Goal: Task Accomplishment & Management: Use online tool/utility

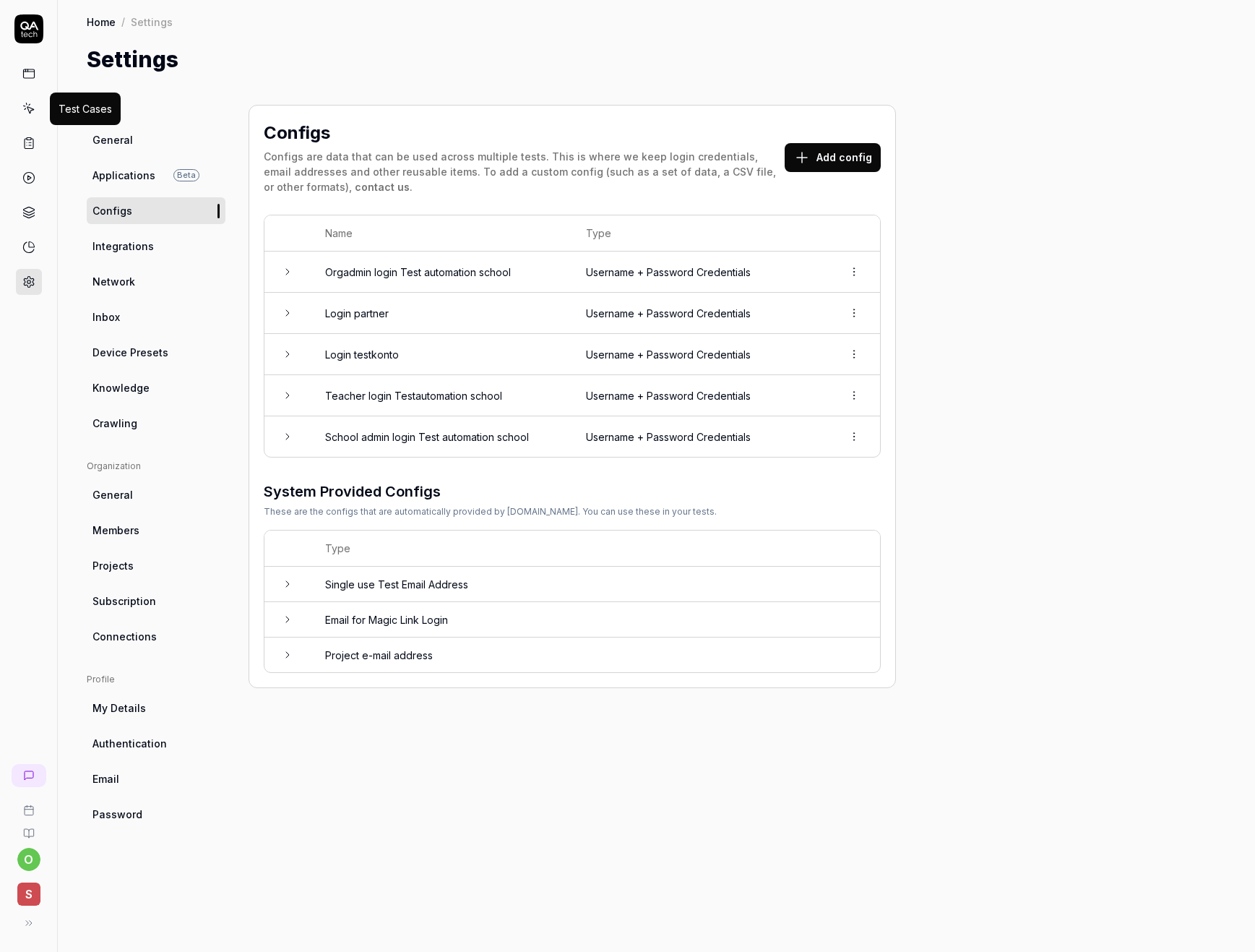
click at [25, 102] on icon at bounding box center [29, 107] width 13 height 13
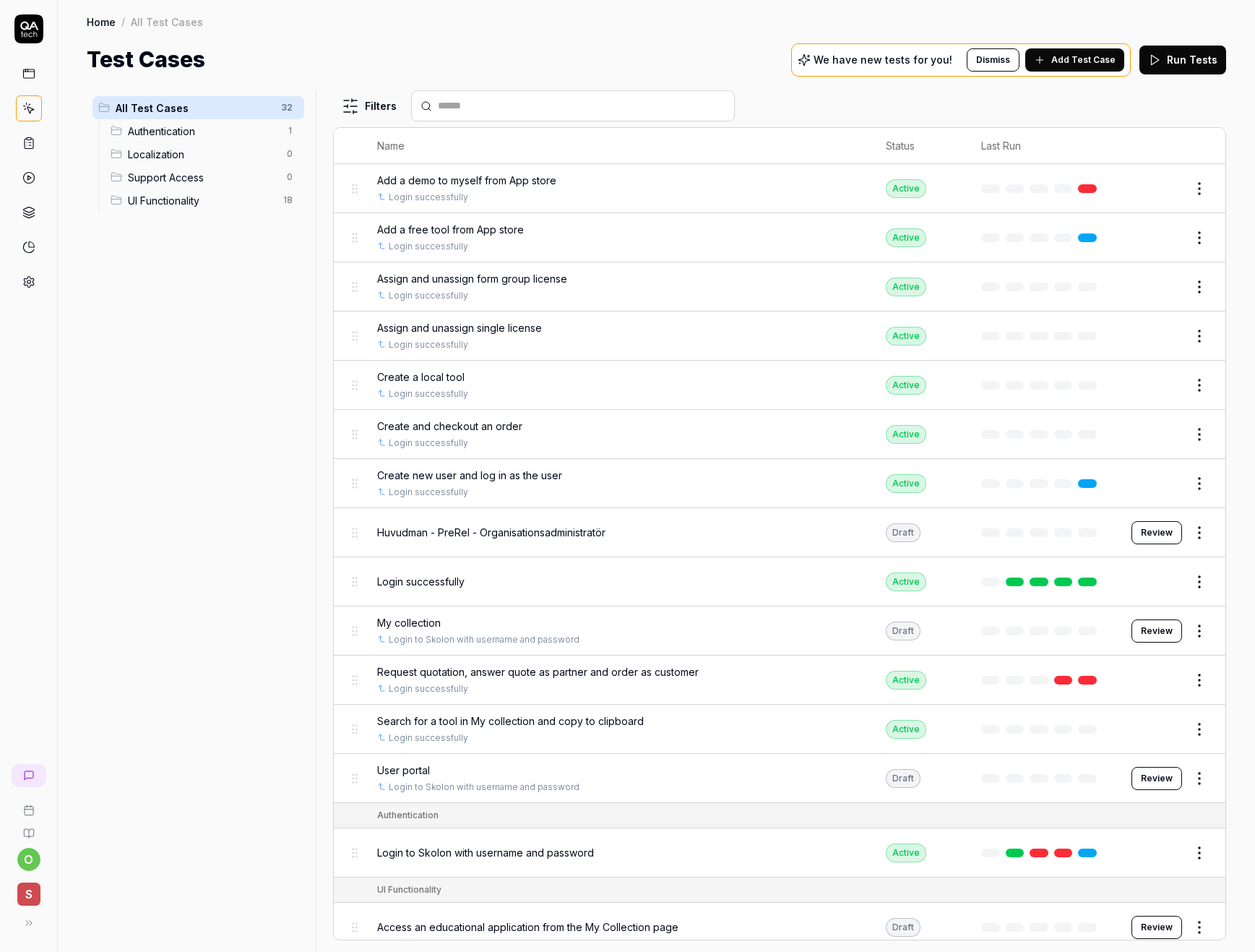
click at [481, 533] on span "Huvudman - PreRel - Organisationsadministratör" at bounding box center [491, 532] width 228 height 15
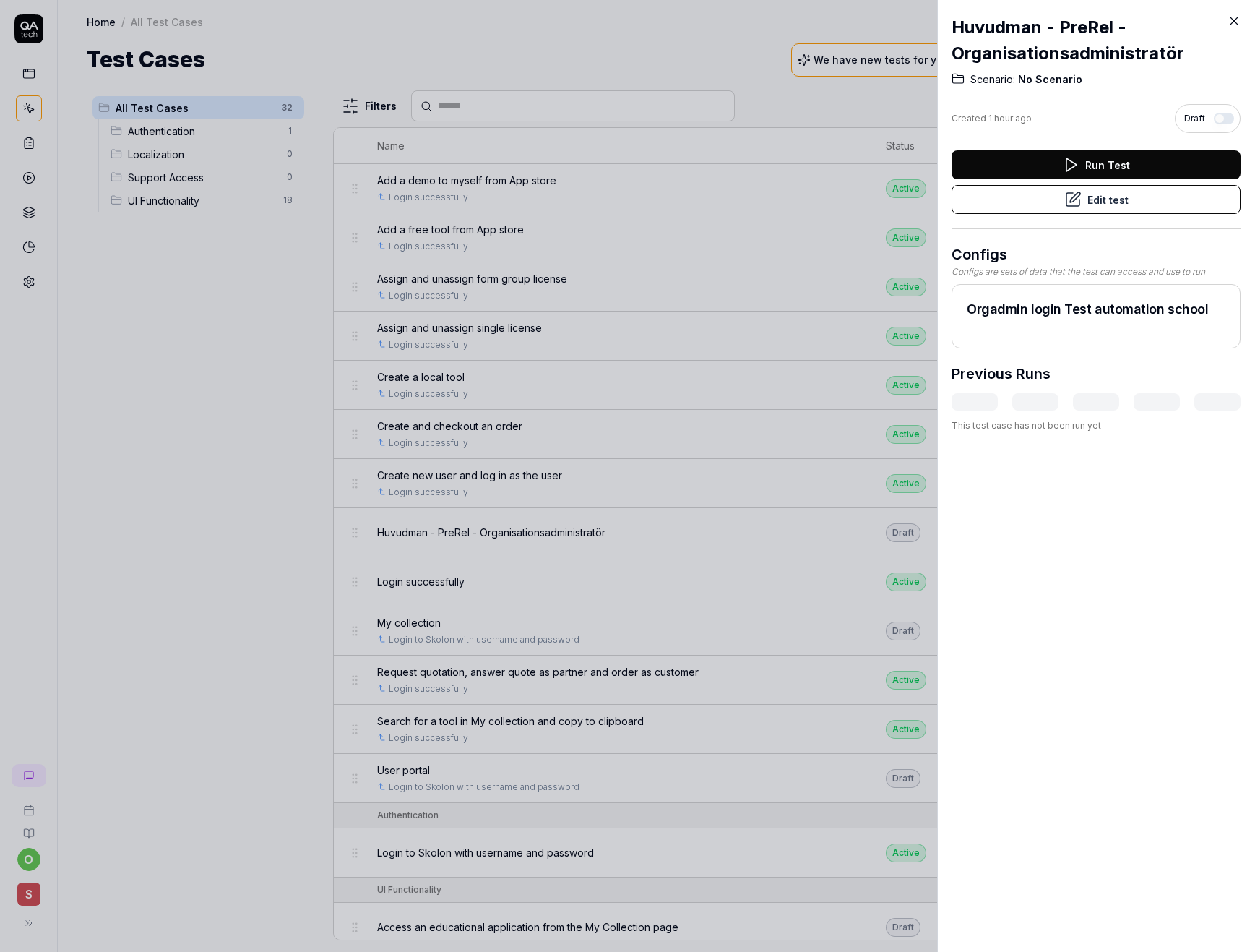
click at [1080, 198] on button "Edit test" at bounding box center [1096, 199] width 289 height 29
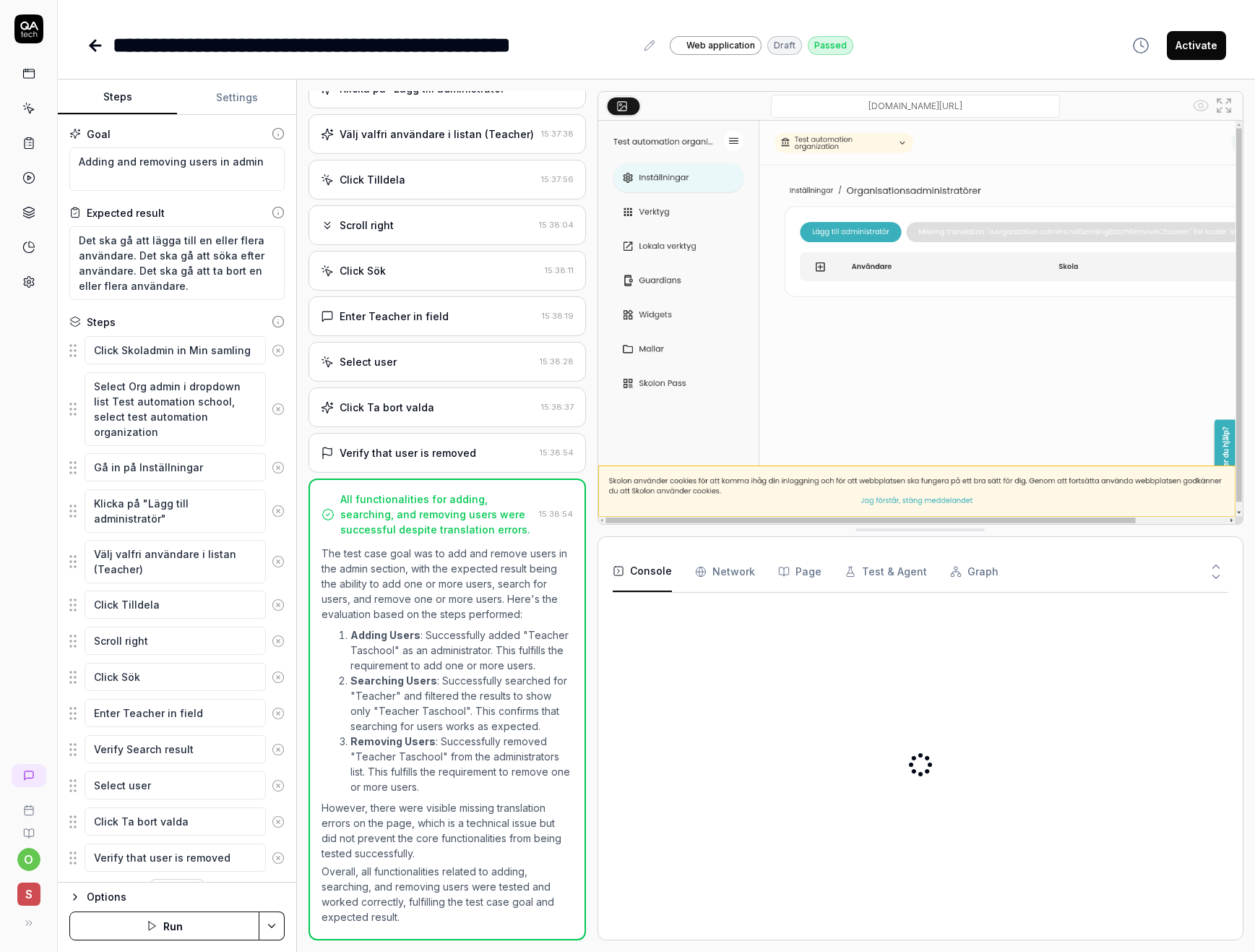
type textarea "*"
